Goal: Find specific page/section: Find specific page/section

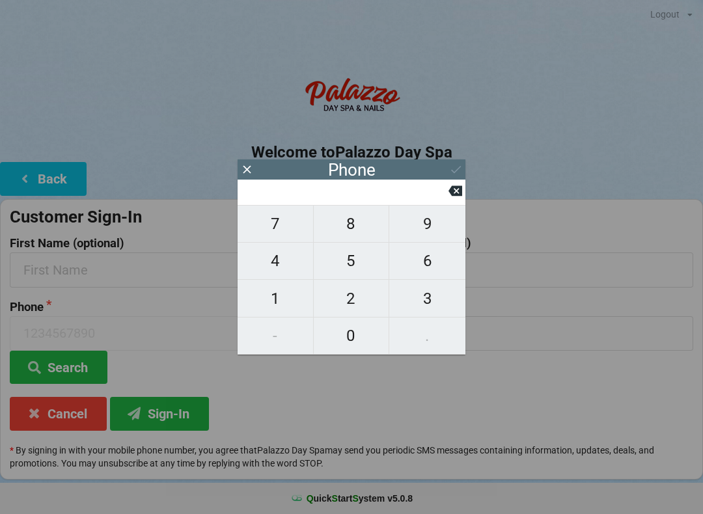
scroll to position [18, 0]
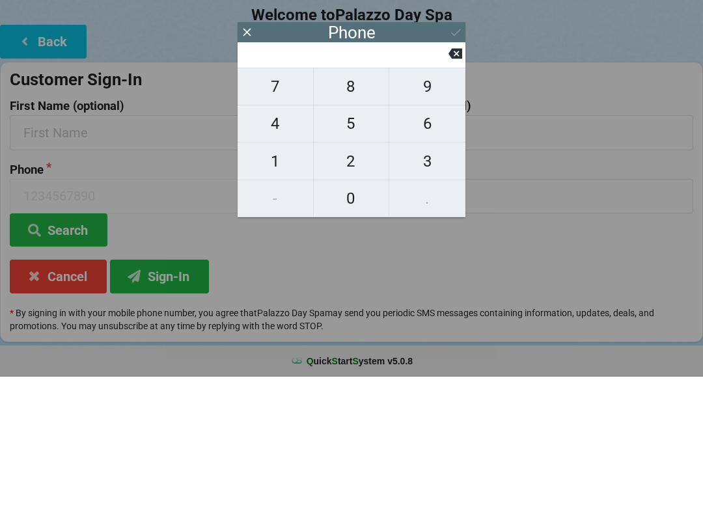
click at [419, 210] on span "9" at bounding box center [427, 223] width 76 height 27
type input "9"
click at [354, 210] on span "8" at bounding box center [352, 223] width 76 height 27
type input "98"
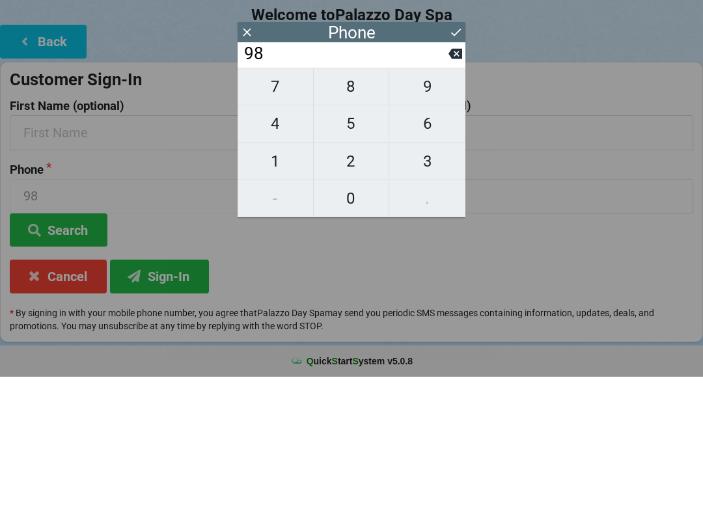
click at [443, 184] on input "98" at bounding box center [346, 191] width 206 height 21
click at [450, 184] on icon at bounding box center [456, 191] width 14 height 14
type input "9"
click at [449, 184] on icon at bounding box center [456, 191] width 14 height 14
click at [430, 285] on span "3" at bounding box center [427, 298] width 76 height 27
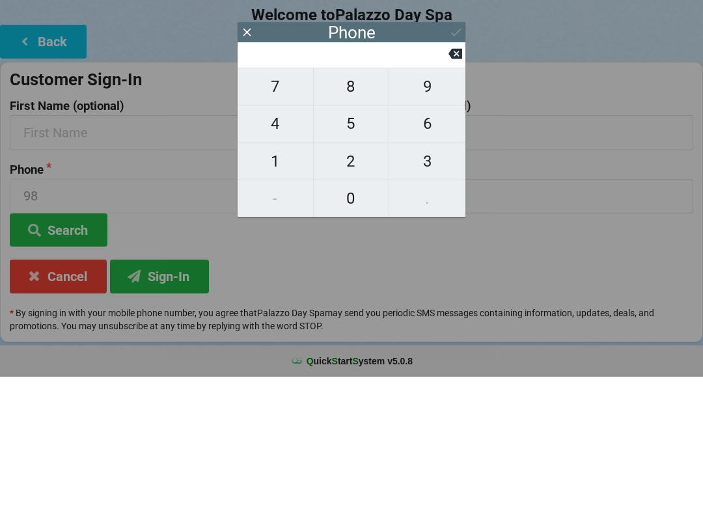
type input "3"
click at [363, 285] on span "2" at bounding box center [352, 298] width 76 height 27
type input "32"
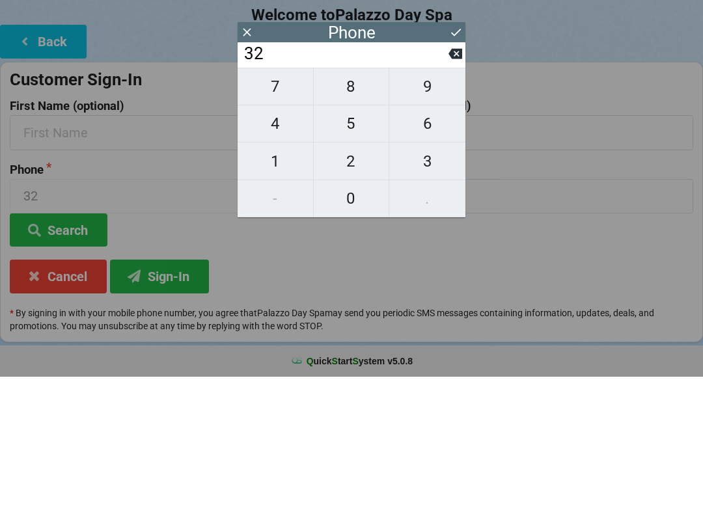
click at [275, 285] on span "1" at bounding box center [276, 298] width 76 height 27
type input "321"
click at [427, 285] on span "3" at bounding box center [427, 298] width 76 height 27
type input "3213"
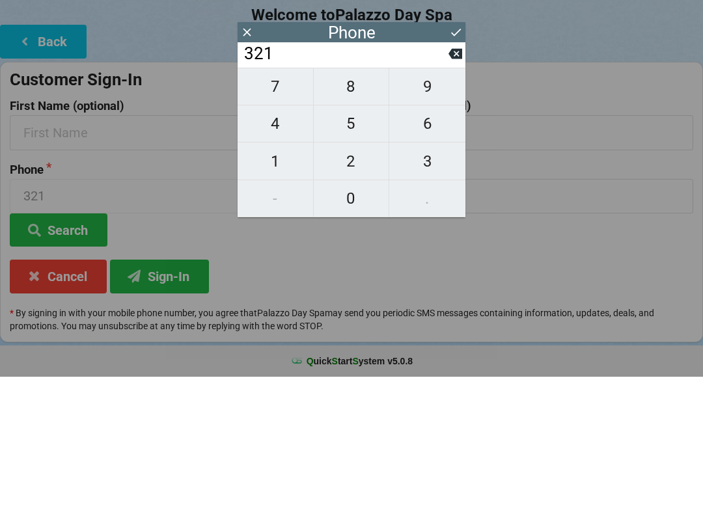
type input "3213"
click at [286, 286] on span "1" at bounding box center [276, 298] width 76 height 27
type input "32131"
click at [279, 231] on button "7" at bounding box center [276, 224] width 76 height 38
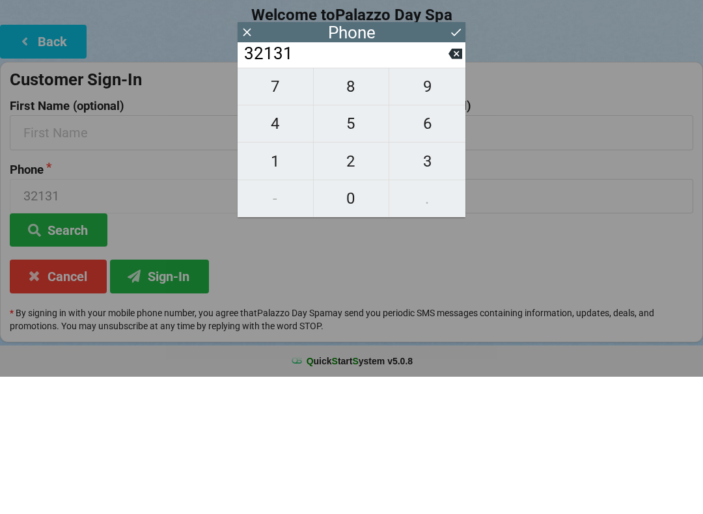
type input "321317"
click at [353, 248] on span "5" at bounding box center [352, 260] width 76 height 27
type input "3213175"
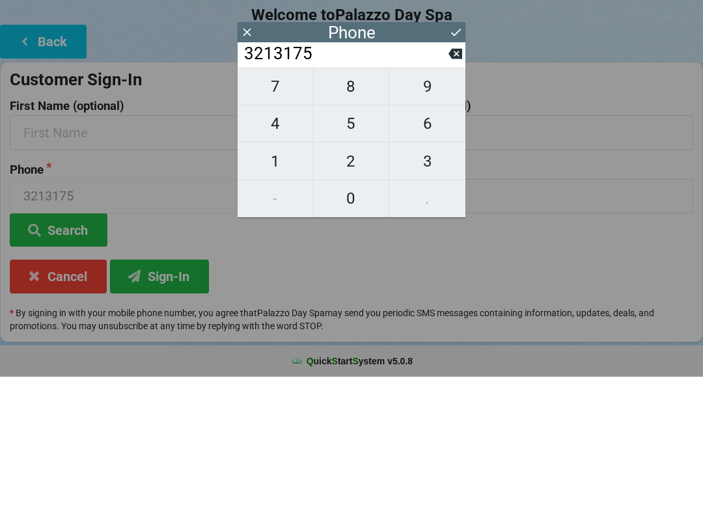
click at [271, 252] on span "4" at bounding box center [276, 260] width 76 height 27
type input "32131754"
click at [447, 181] on input "32131754" at bounding box center [346, 191] width 206 height 21
click at [443, 181] on input "32131754" at bounding box center [346, 191] width 206 height 21
click at [436, 184] on input "32131754" at bounding box center [346, 191] width 206 height 21
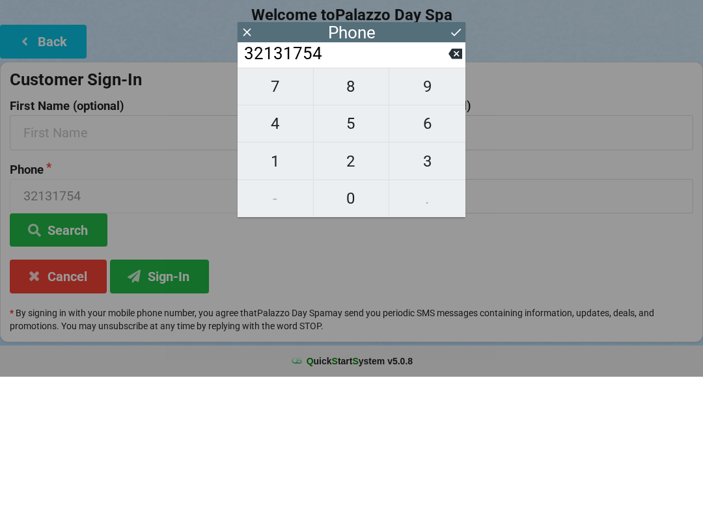
click at [445, 181] on input "32131754" at bounding box center [346, 191] width 206 height 21
click at [450, 184] on icon at bounding box center [456, 191] width 14 height 14
click at [443, 184] on input "3213175" at bounding box center [346, 191] width 206 height 21
click at [442, 181] on input "3213175" at bounding box center [346, 191] width 206 height 21
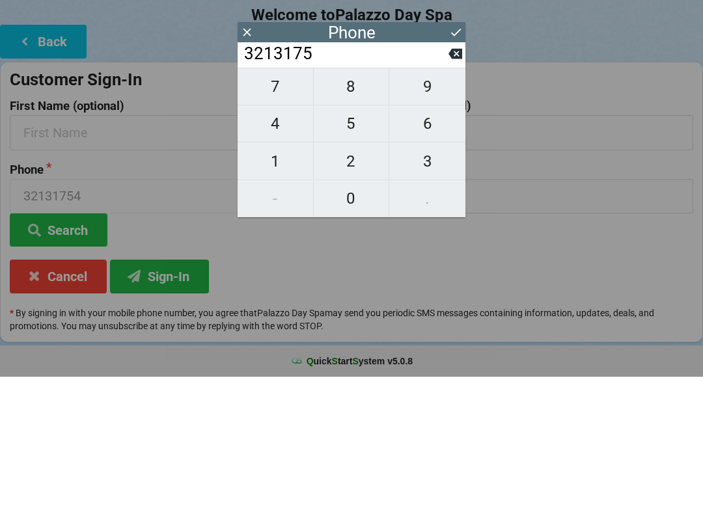
click at [451, 186] on icon at bounding box center [456, 191] width 14 height 10
click at [453, 186] on icon at bounding box center [456, 191] width 14 height 10
type input "32131"
click at [288, 247] on span "4" at bounding box center [276, 260] width 76 height 27
type input "321314"
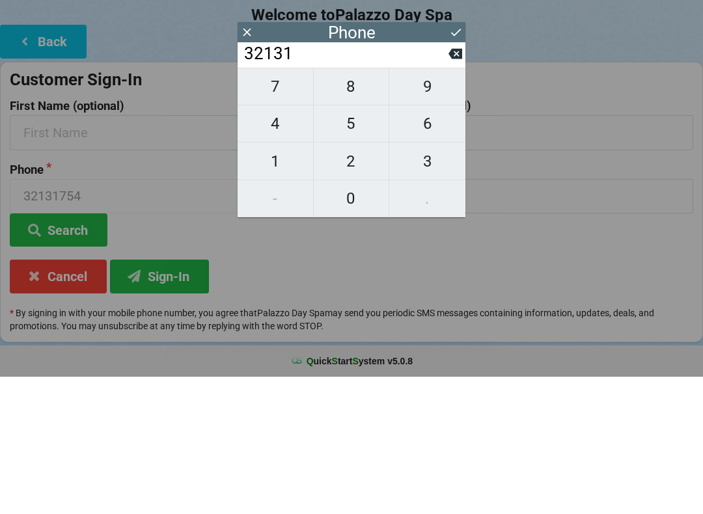
type input "321314"
click at [343, 247] on span "5" at bounding box center [352, 260] width 76 height 27
type input "3213145"
click at [277, 248] on span "4" at bounding box center [276, 260] width 76 height 27
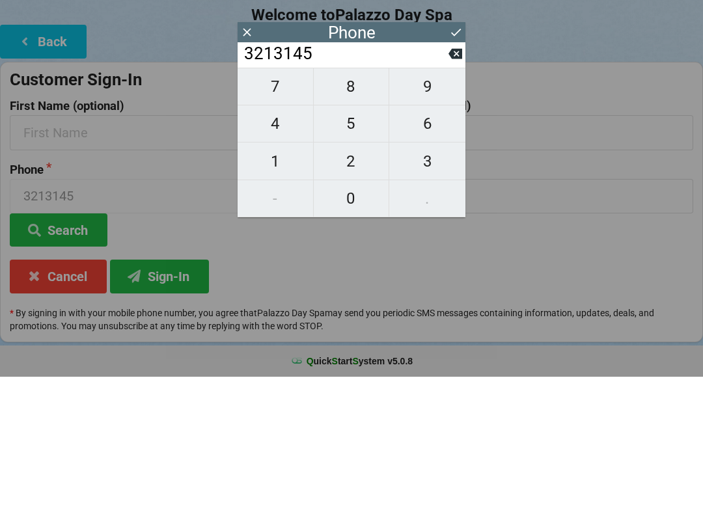
type input "32131454"
click at [341, 247] on span "5" at bounding box center [352, 260] width 76 height 27
type input "321314545"
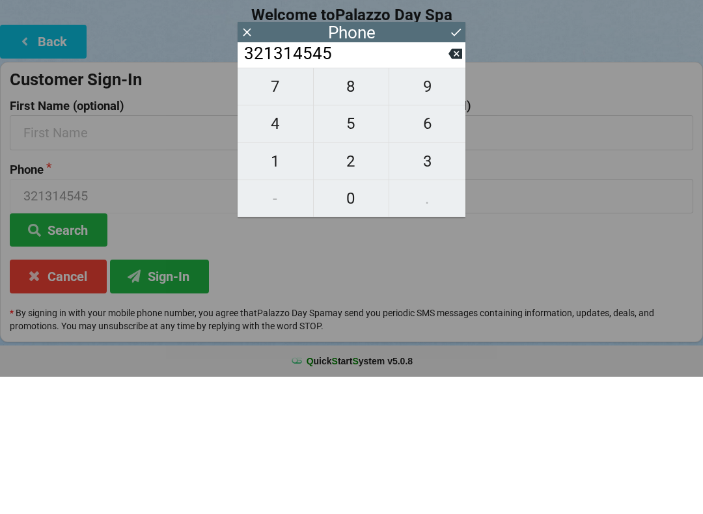
click at [270, 288] on span "1" at bounding box center [276, 298] width 76 height 27
type input "3213145451"
click at [452, 163] on icon at bounding box center [456, 170] width 14 height 14
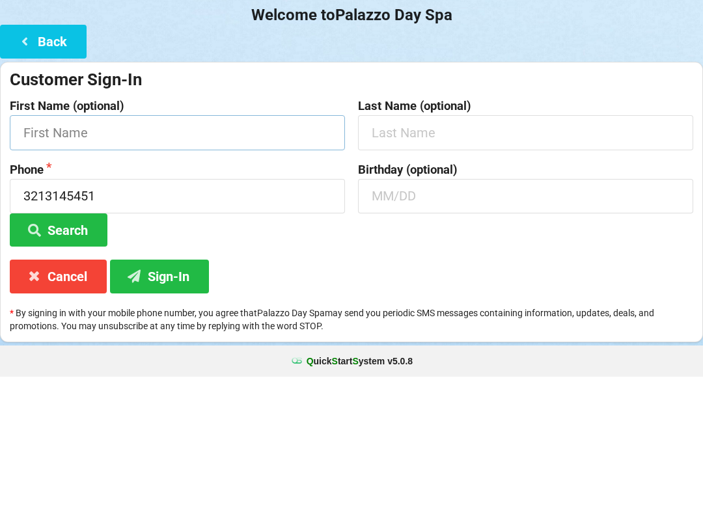
click at [195, 253] on input "text" at bounding box center [177, 270] width 335 height 35
type input "Naymar"
click at [76, 351] on button "Search" at bounding box center [59, 367] width 98 height 33
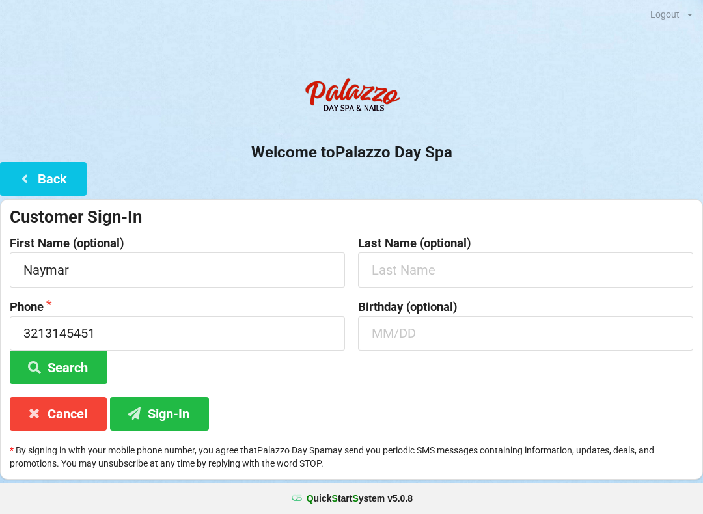
click at [72, 358] on button "Search" at bounding box center [59, 367] width 98 height 33
click at [174, 410] on button "Sign-In" at bounding box center [159, 413] width 99 height 33
